Goal: Task Accomplishment & Management: Use online tool/utility

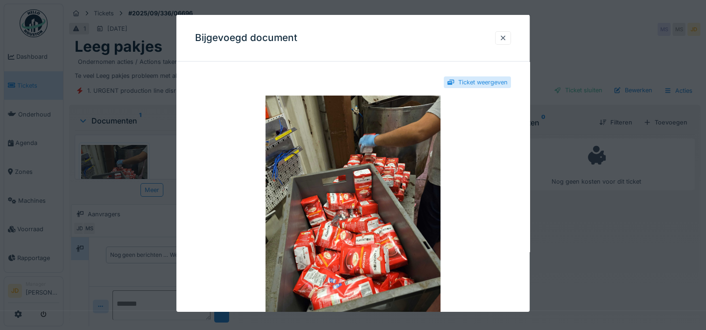
scroll to position [7, 0]
click at [501, 39] on div at bounding box center [503, 38] width 16 height 14
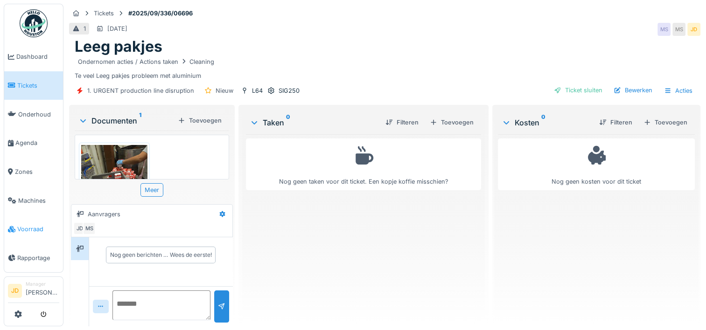
click at [24, 226] on span "Voorraad" at bounding box center [38, 229] width 42 height 9
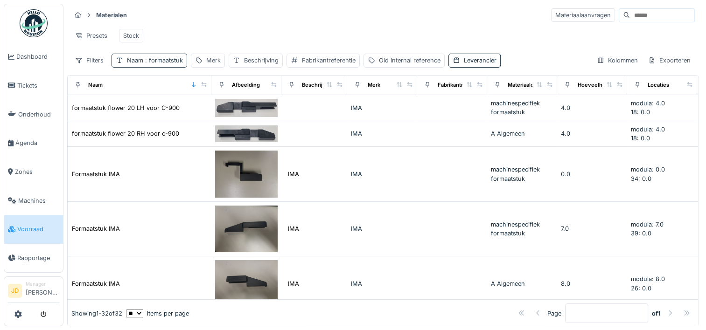
click at [167, 64] on span ": formaatstuk" at bounding box center [163, 60] width 40 height 7
click at [203, 114] on div at bounding box center [198, 111] width 7 height 9
click at [181, 111] on input "Naam" at bounding box center [163, 112] width 95 height 20
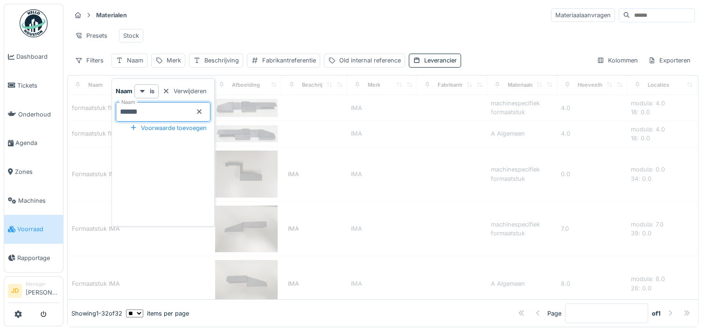
type input "*******"
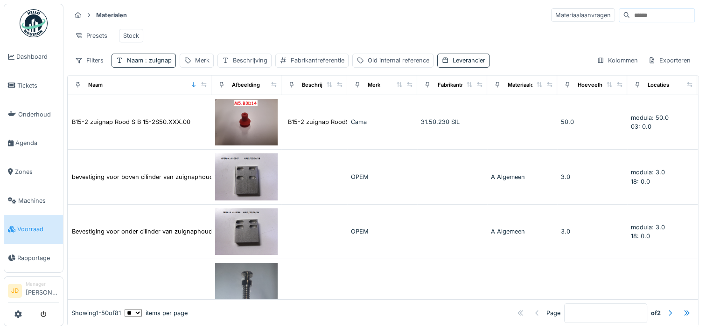
click at [237, 28] on div "Presets Stock" at bounding box center [383, 35] width 624 height 21
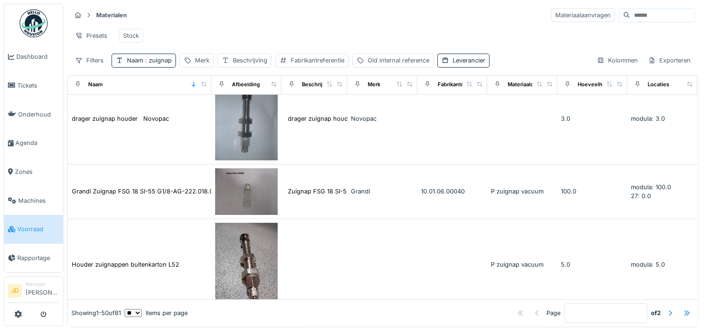
scroll to position [186, 0]
click at [202, 65] on div "Merk" at bounding box center [202, 60] width 14 height 9
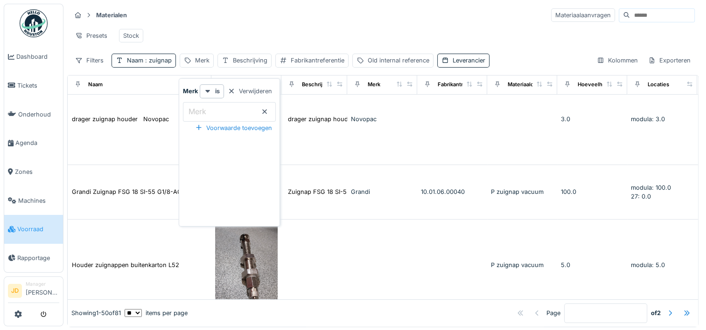
click at [214, 110] on input "Merk" at bounding box center [229, 112] width 93 height 20
type input "***"
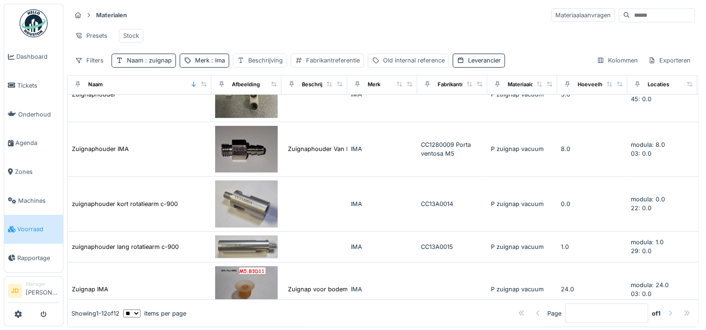
click at [298, 37] on div "Presets Stock" at bounding box center [383, 35] width 624 height 21
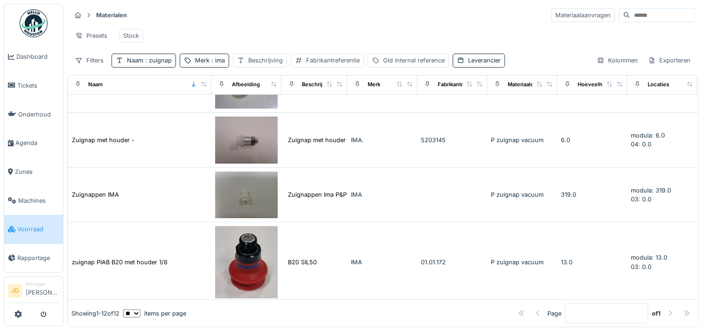
scroll to position [390, 0]
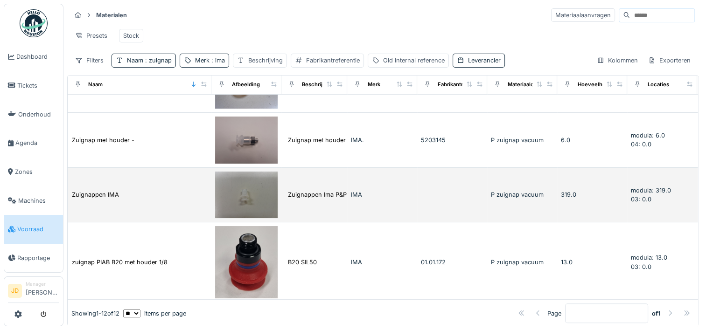
click at [232, 205] on img at bounding box center [246, 195] width 63 height 47
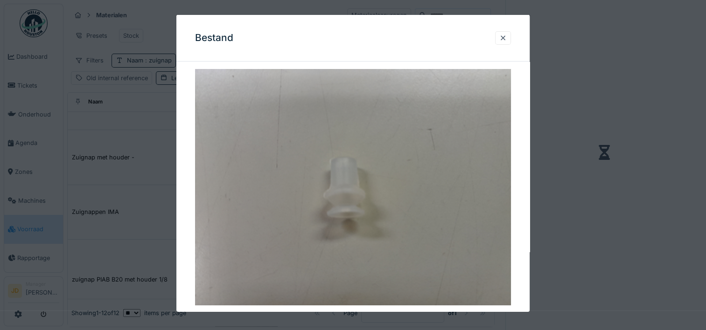
click at [584, 196] on div at bounding box center [353, 165] width 706 height 330
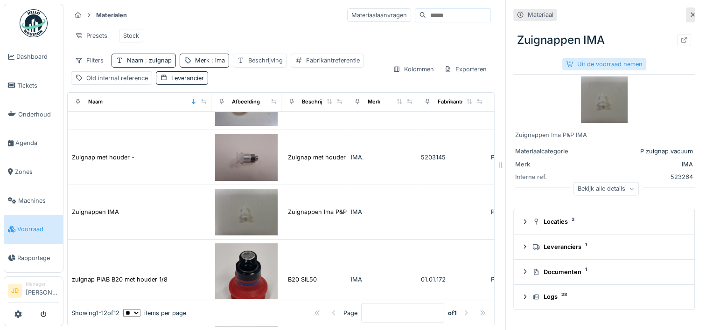
click at [606, 63] on div "Uit de voorraad nemen" at bounding box center [604, 64] width 84 height 13
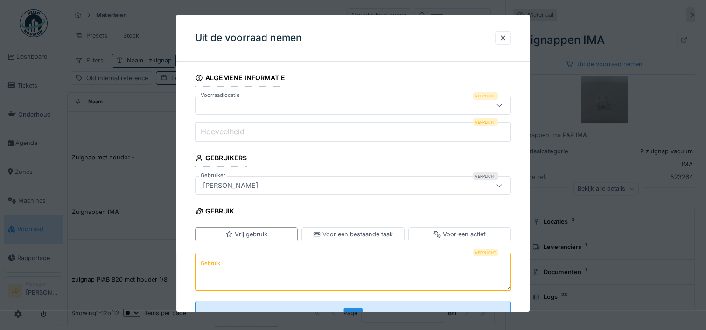
click at [281, 106] on div at bounding box center [333, 105] width 269 height 10
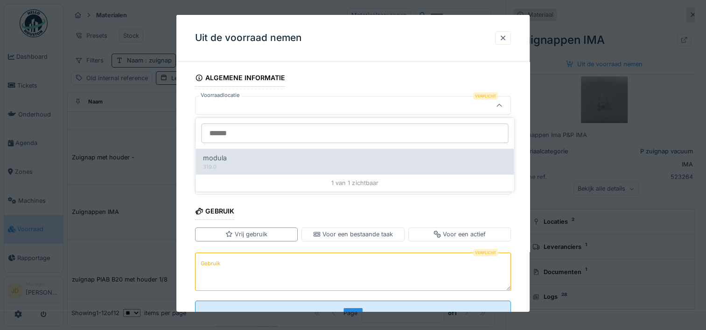
click at [268, 157] on div "modula" at bounding box center [354, 158] width 303 height 10
type input "******"
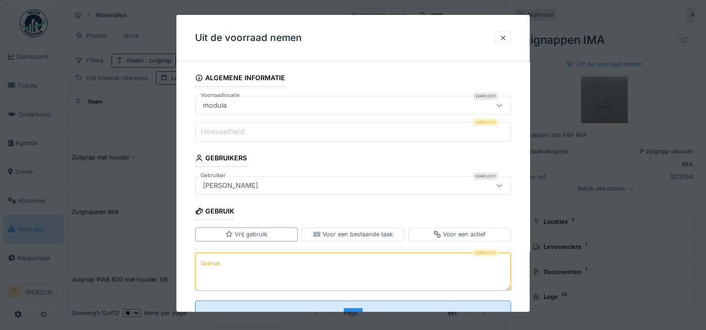
click at [311, 133] on input "Hoeveelheid" at bounding box center [353, 132] width 316 height 20
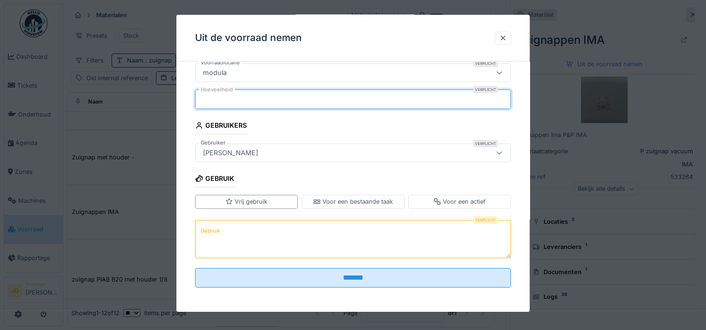
scroll to position [32, 0]
type input "*"
click at [315, 230] on textarea "Gebruik" at bounding box center [353, 239] width 316 height 38
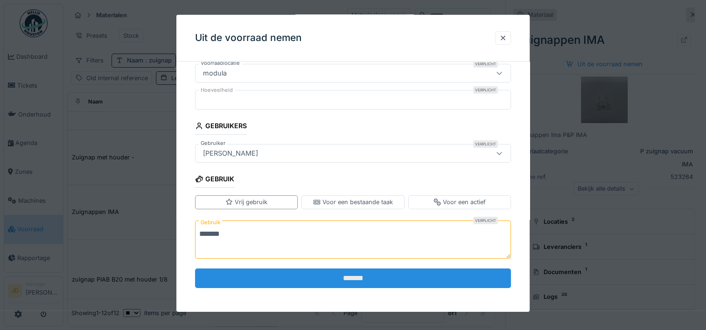
type textarea "*******"
click at [347, 276] on input "*******" at bounding box center [353, 279] width 316 height 20
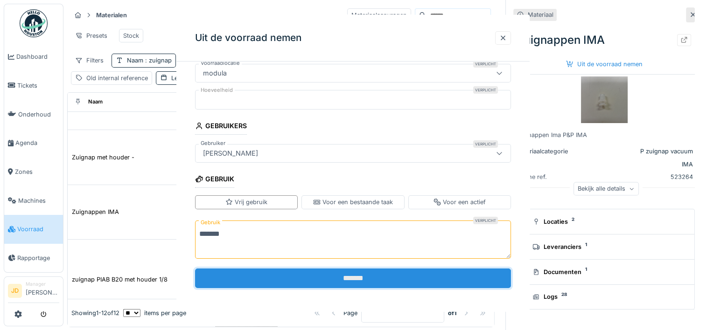
scroll to position [0, 0]
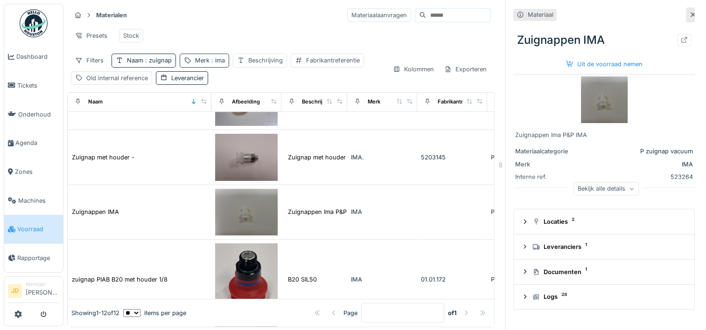
click at [212, 64] on span ": ima" at bounding box center [216, 60] width 15 height 7
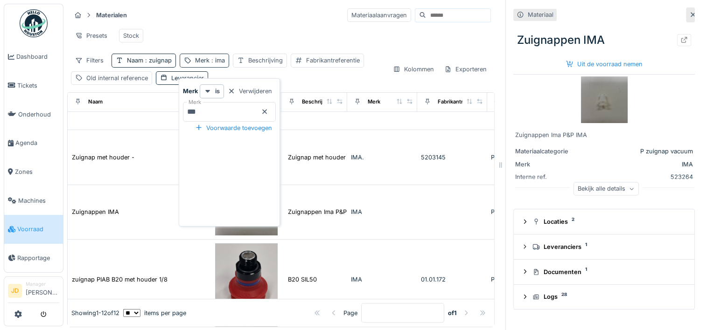
click at [212, 64] on span ": ima" at bounding box center [216, 60] width 15 height 7
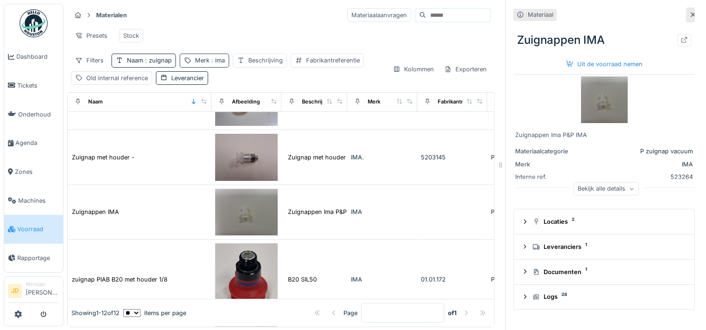
click at [200, 65] on div "Merk : ima" at bounding box center [210, 60] width 30 height 9
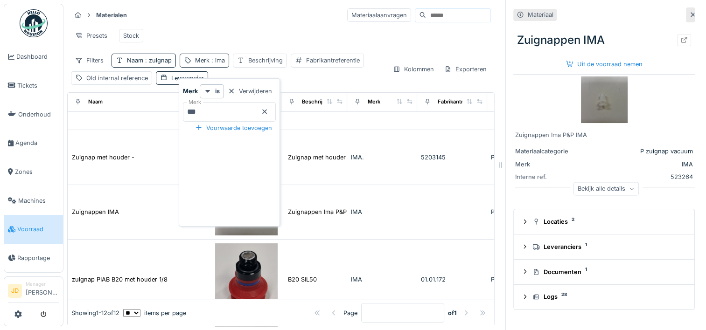
click at [200, 65] on div "Merk : ima" at bounding box center [210, 60] width 30 height 9
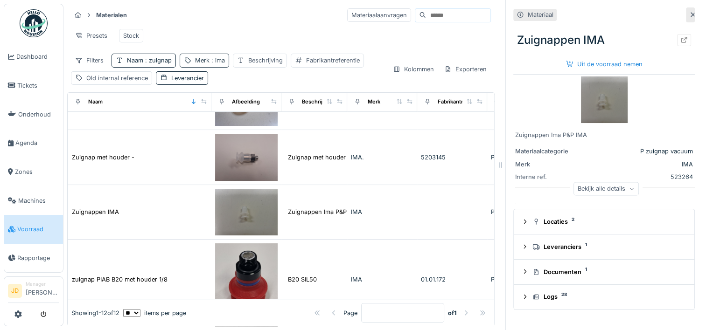
click at [212, 61] on div "Merk : ima" at bounding box center [204, 61] width 49 height 14
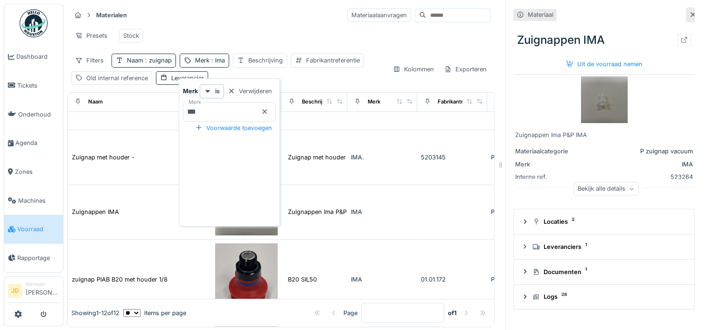
click at [267, 112] on icon at bounding box center [264, 111] width 5 height 5
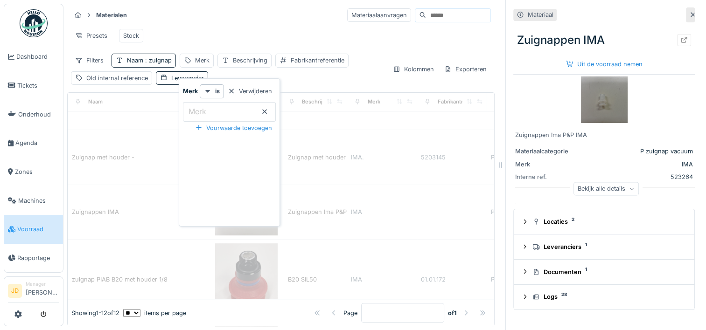
click at [184, 32] on div "Presets Stock" at bounding box center [281, 35] width 420 height 21
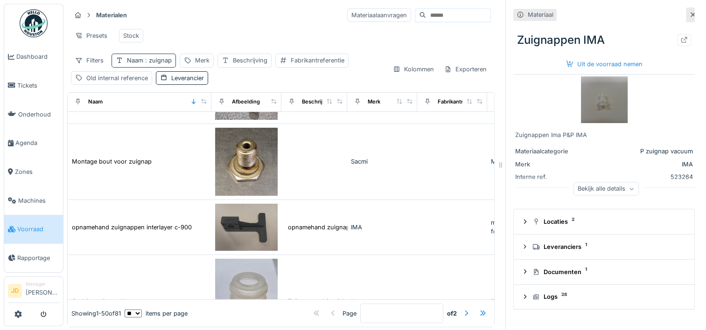
click at [153, 64] on span ": zuignap" at bounding box center [157, 60] width 28 height 7
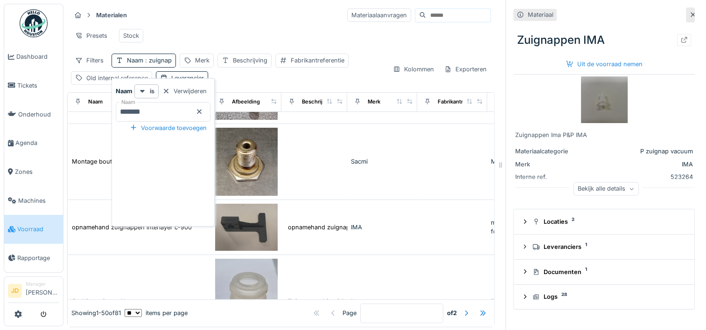
click at [203, 112] on icon at bounding box center [198, 112] width 7 height 6
click at [183, 110] on input "Naam" at bounding box center [163, 112] width 95 height 20
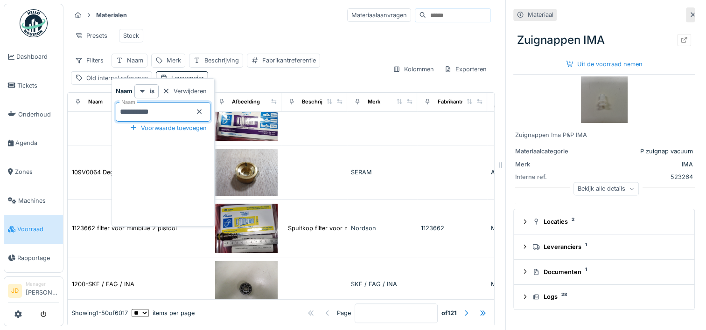
type input "**********"
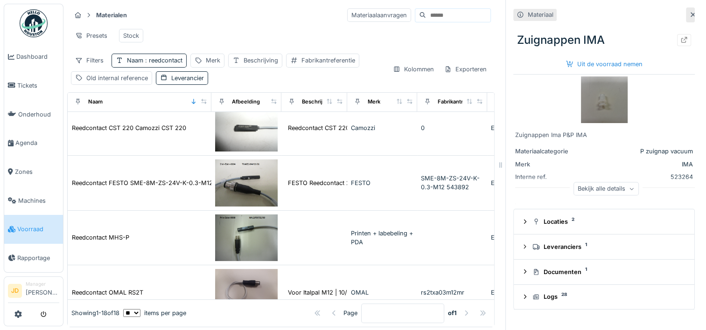
click at [253, 42] on div "Presets Stock" at bounding box center [281, 35] width 420 height 21
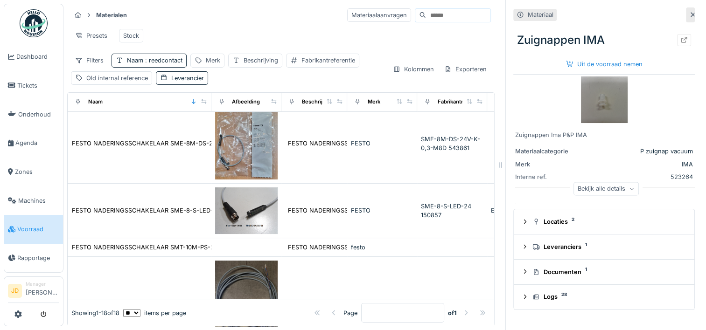
scroll to position [9, 0]
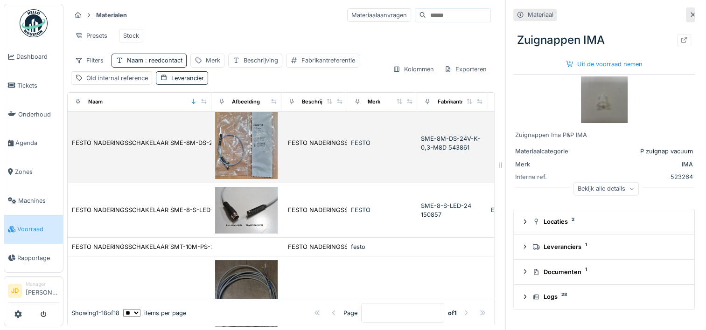
click at [235, 153] on img at bounding box center [246, 143] width 63 height 72
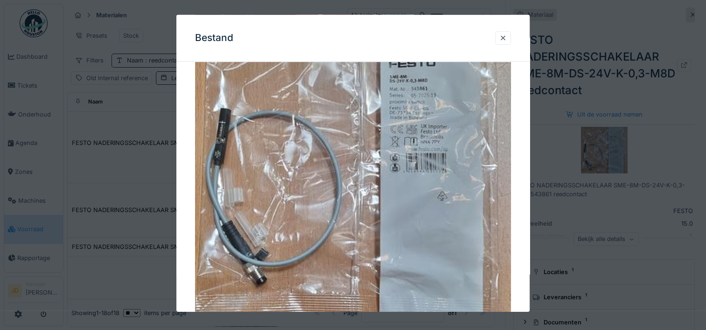
scroll to position [97, 0]
click at [507, 38] on div at bounding box center [502, 38] width 7 height 9
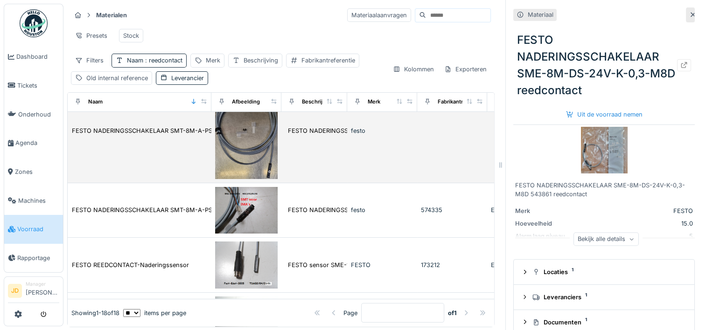
scroll to position [210, 0]
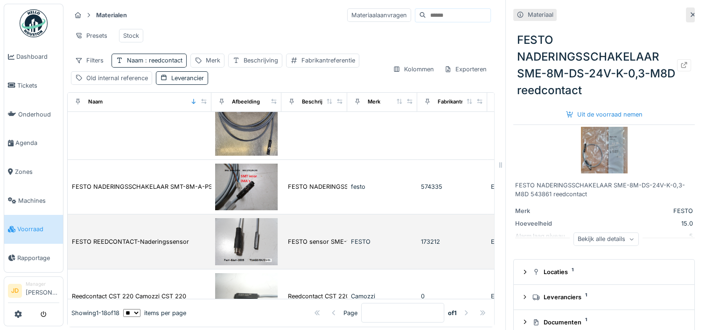
click at [246, 237] on img at bounding box center [246, 241] width 63 height 47
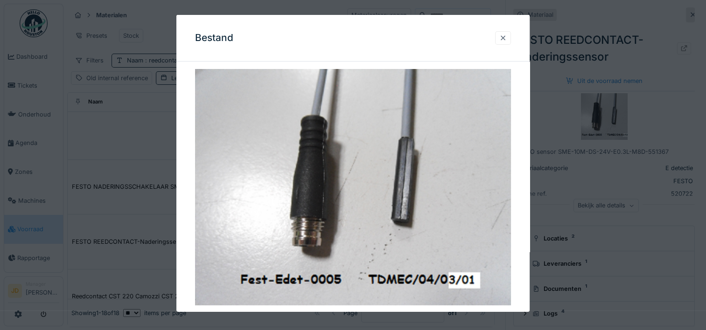
click at [507, 37] on div at bounding box center [502, 38] width 7 height 9
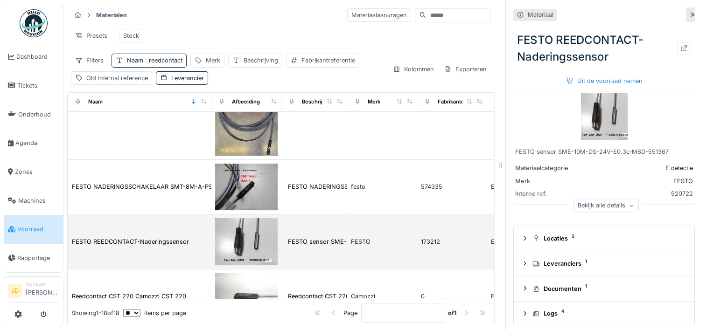
click at [243, 236] on img at bounding box center [246, 241] width 63 height 47
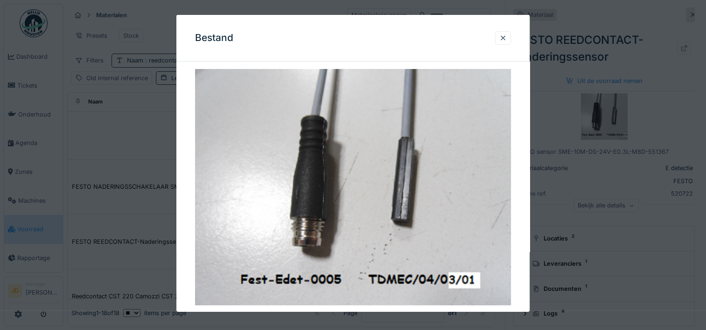
click at [542, 109] on div at bounding box center [353, 165] width 706 height 330
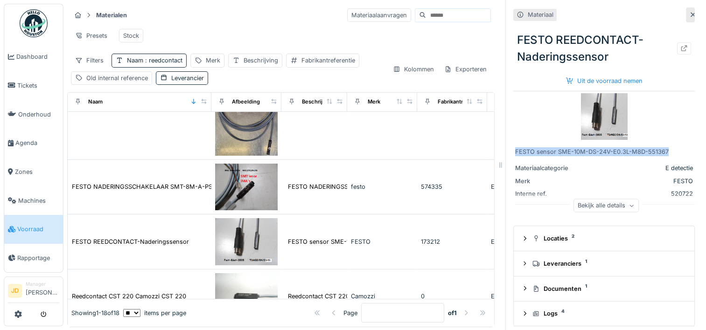
drag, startPoint x: 507, startPoint y: 153, endPoint x: 660, endPoint y: 153, distance: 153.5
click at [660, 153] on div "FESTO sensor SME-10M-DS-24V-E0.3L-M8D-551367 Materiaalcategorie E detectie Merk…" at bounding box center [603, 156] width 181 height 131
copy div "FESTO sensor SME-10M-DS-24V-E0.3L-M8D-551367"
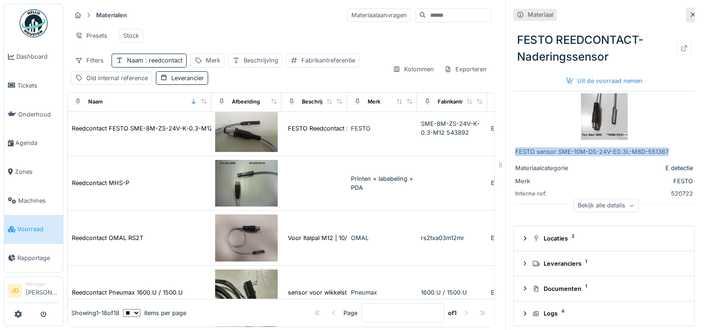
scroll to position [433, 0]
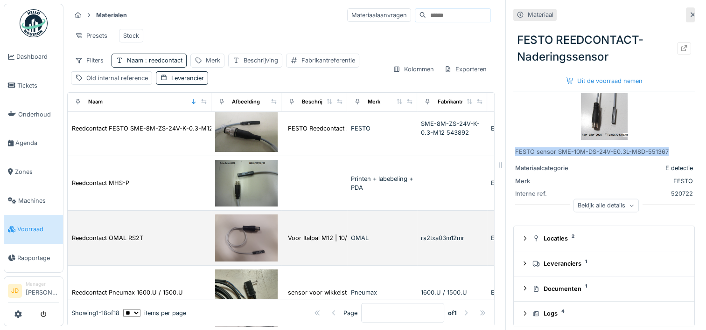
click at [261, 242] on img at bounding box center [246, 238] width 63 height 47
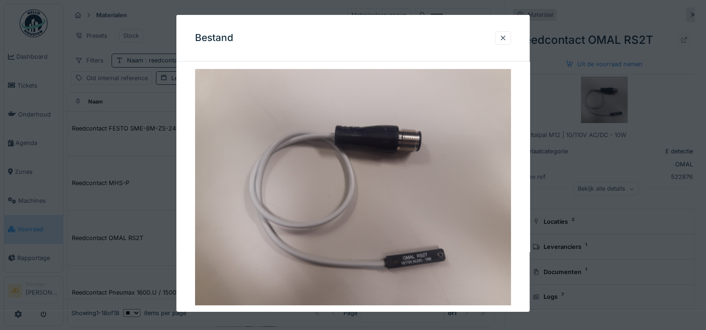
click at [571, 171] on div at bounding box center [353, 165] width 706 height 330
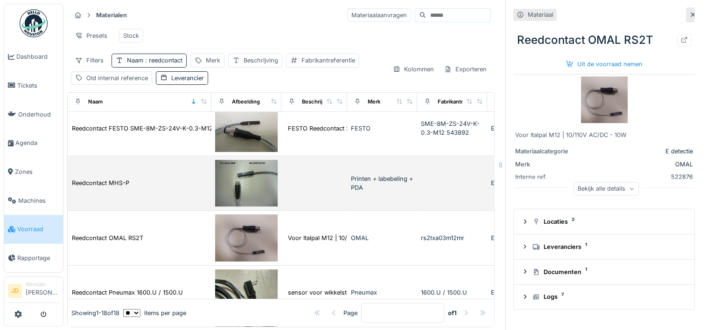
click at [242, 198] on img at bounding box center [246, 183] width 63 height 47
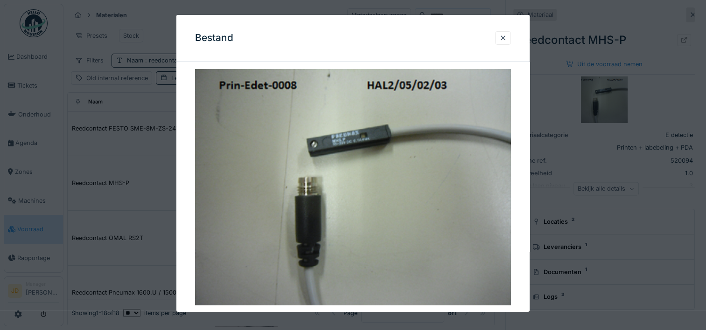
click at [543, 236] on div at bounding box center [353, 165] width 706 height 330
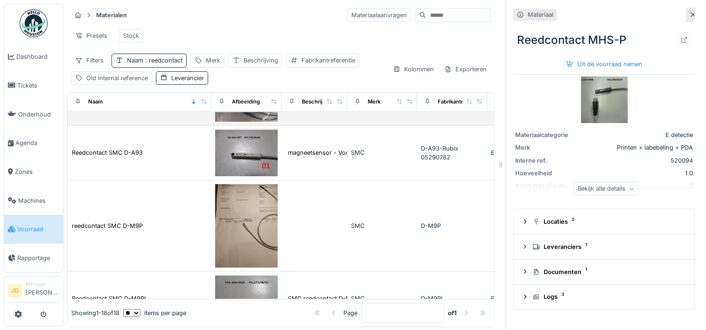
scroll to position [683, 0]
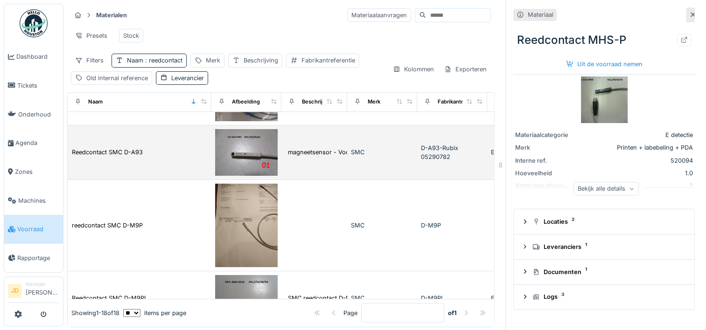
click at [248, 160] on img at bounding box center [246, 152] width 63 height 47
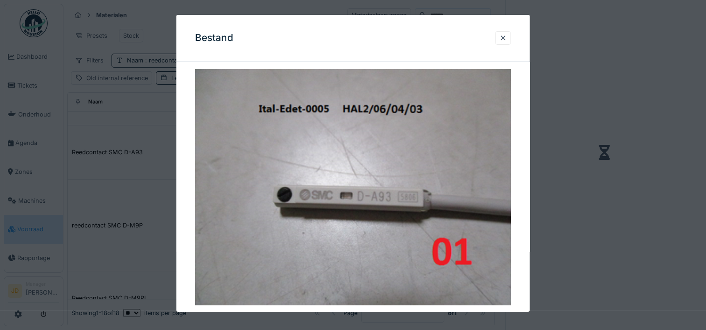
click at [517, 212] on div at bounding box center [352, 196] width 353 height 255
click at [506, 41] on div at bounding box center [502, 38] width 7 height 9
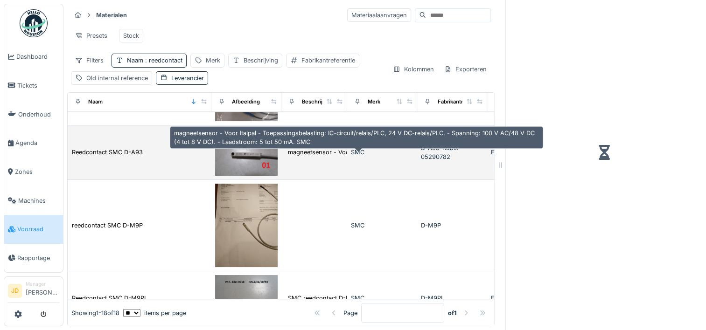
click at [309, 157] on div "magneetsensor - Voor Italpal - Toepassingsbela..." at bounding box center [359, 152] width 142 height 9
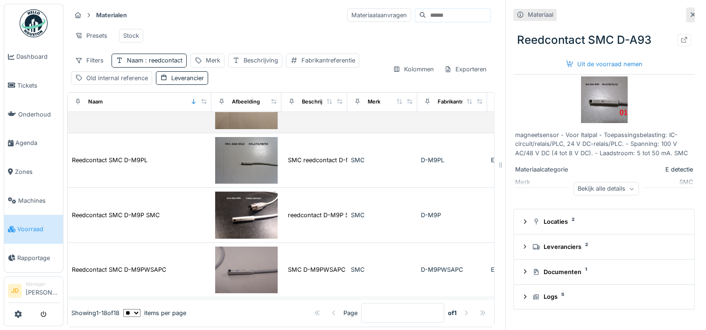
scroll to position [821, 0]
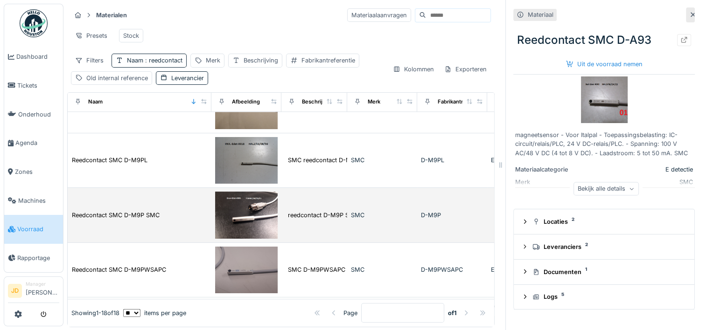
click at [265, 203] on img at bounding box center [246, 215] width 63 height 47
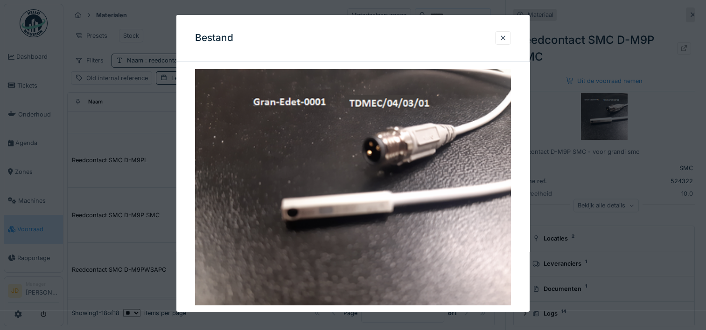
click at [552, 211] on div at bounding box center [353, 165] width 706 height 330
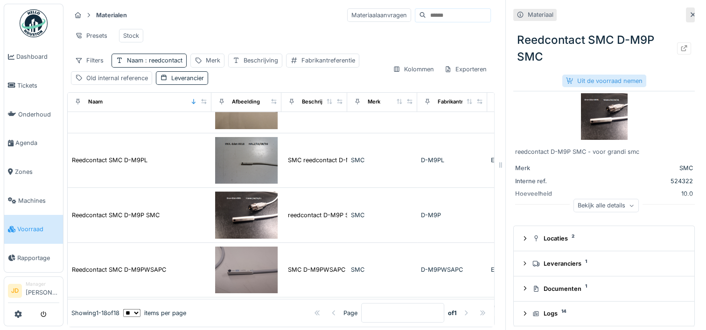
click at [591, 79] on div "Uit de voorraad nemen" at bounding box center [604, 81] width 84 height 13
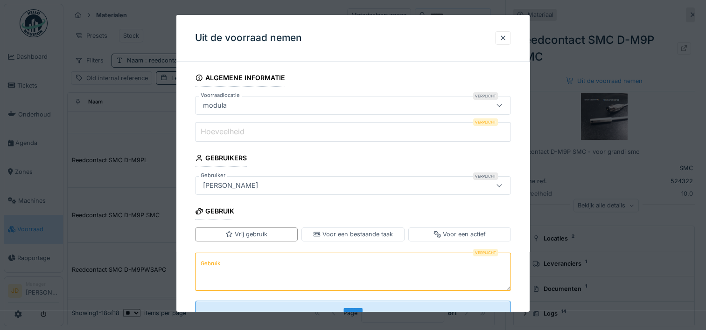
click at [267, 131] on input "Hoeveelheid" at bounding box center [353, 132] width 316 height 20
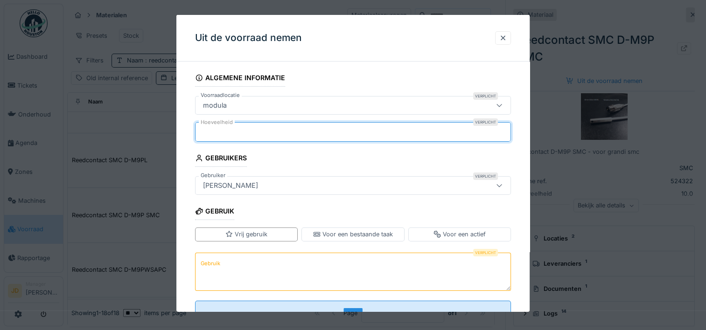
type input "*"
click at [274, 256] on textarea "Gebruik" at bounding box center [353, 271] width 316 height 38
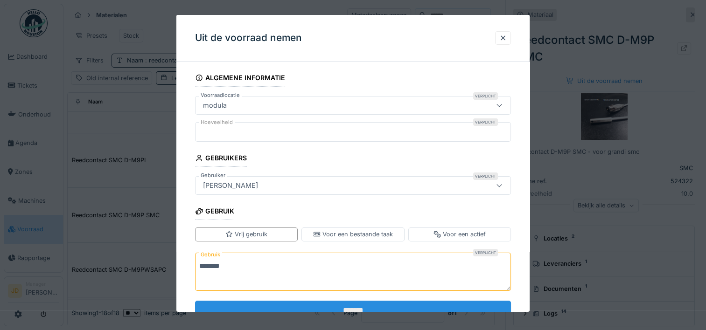
type textarea "*******"
click at [314, 306] on input "*******" at bounding box center [353, 311] width 316 height 20
